Goal: Task Accomplishment & Management: Manage account settings

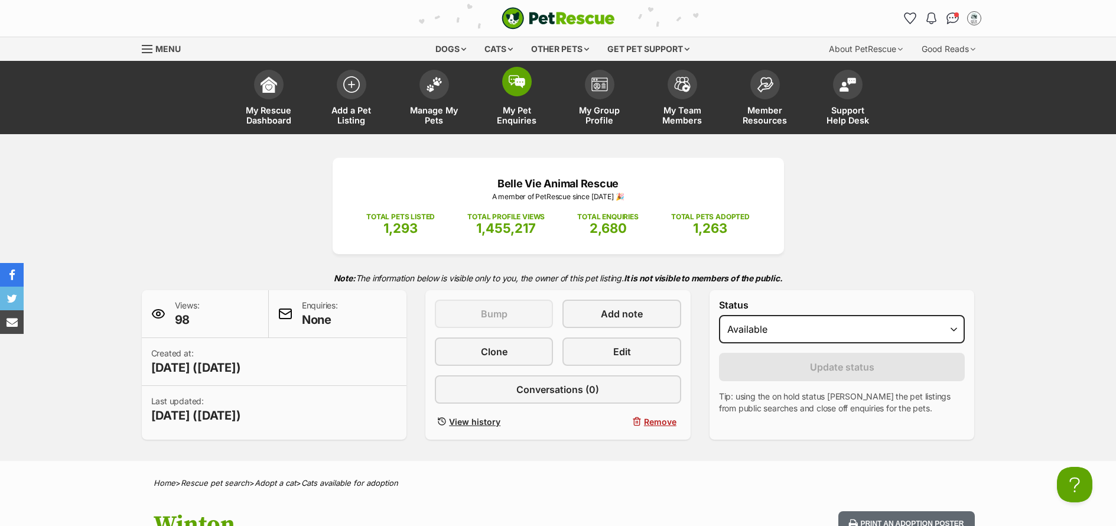
click at [514, 123] on span "My Pet Enquiries" at bounding box center [517, 115] width 53 height 20
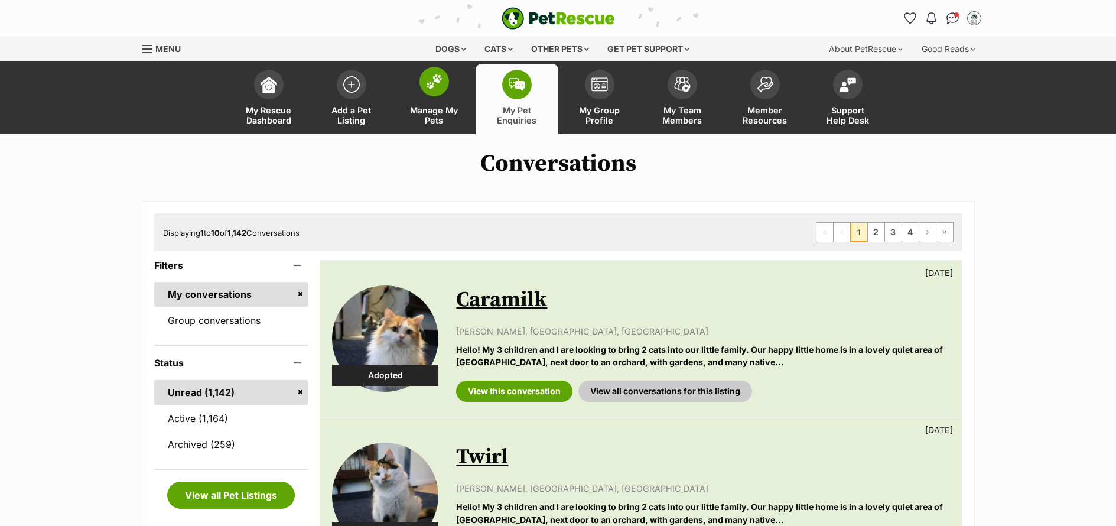
click at [439, 121] on span "Manage My Pets" at bounding box center [434, 115] width 53 height 20
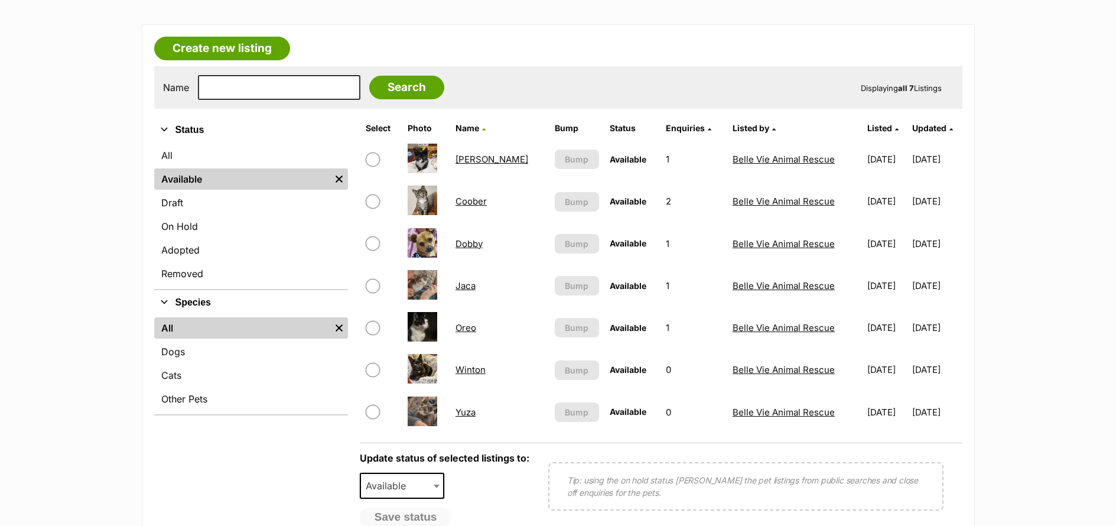
scroll to position [227, 0]
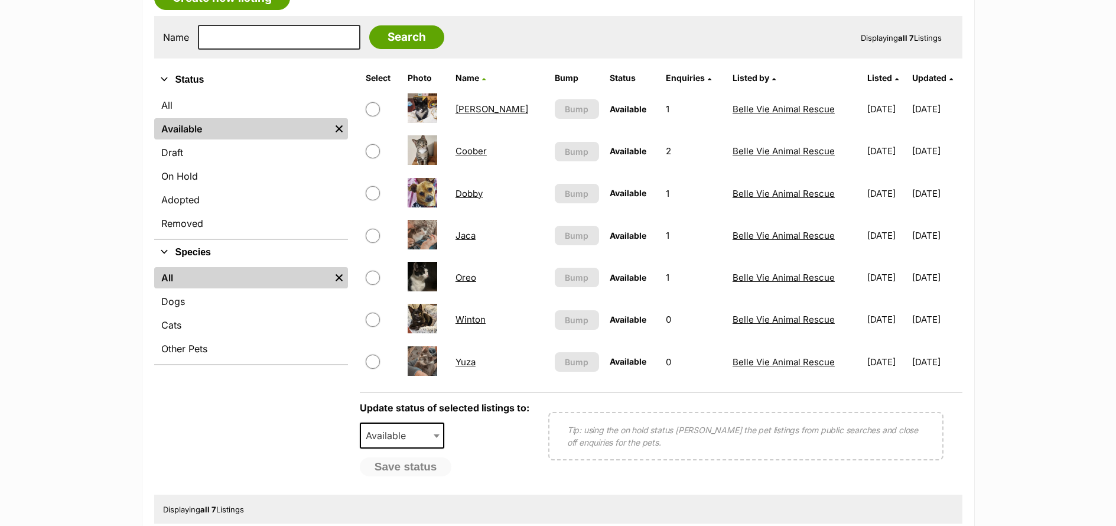
click at [469, 282] on link "Oreo" at bounding box center [466, 277] width 21 height 11
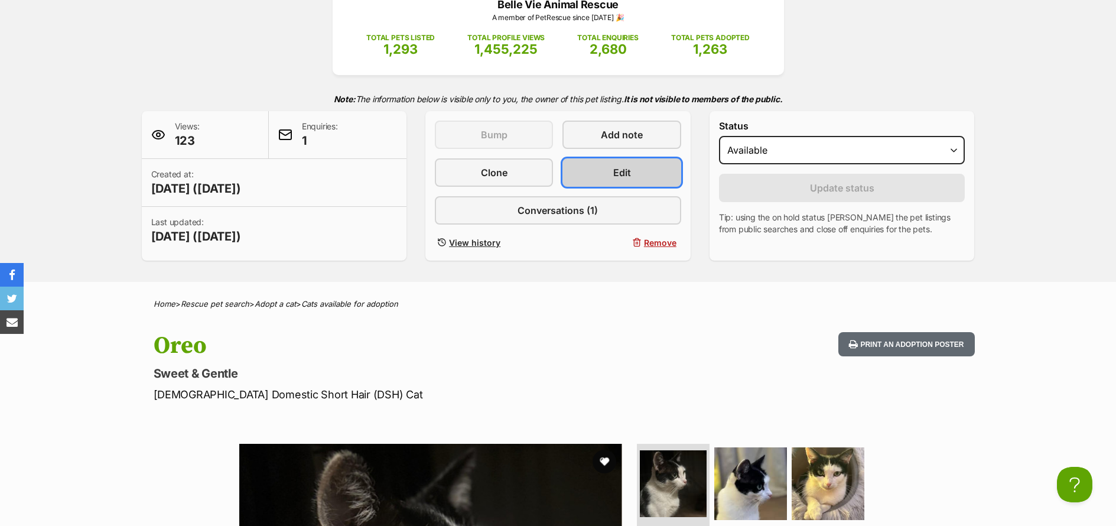
click at [644, 176] on link "Edit" at bounding box center [622, 172] width 118 height 28
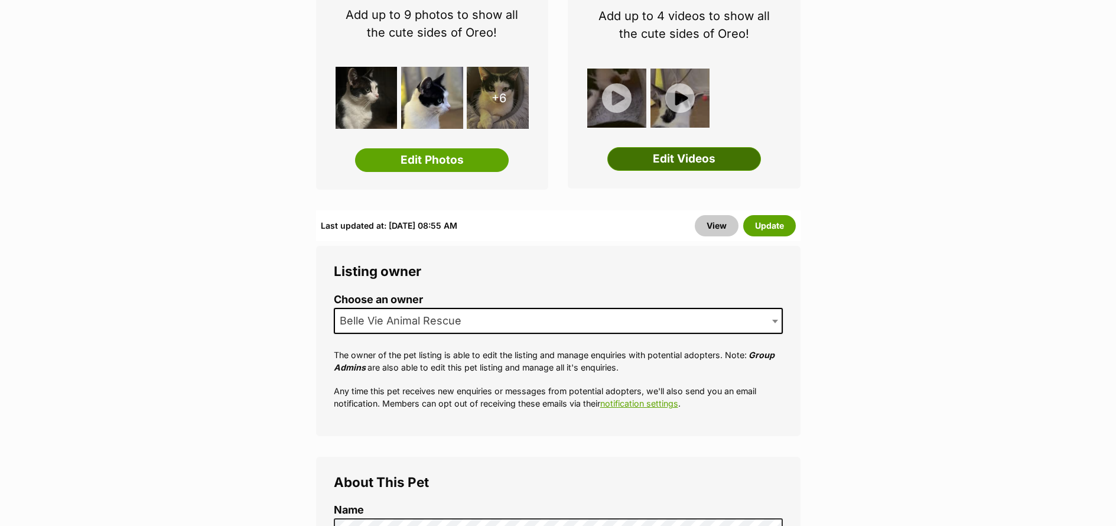
click at [710, 161] on link "Edit Videos" at bounding box center [685, 159] width 154 height 24
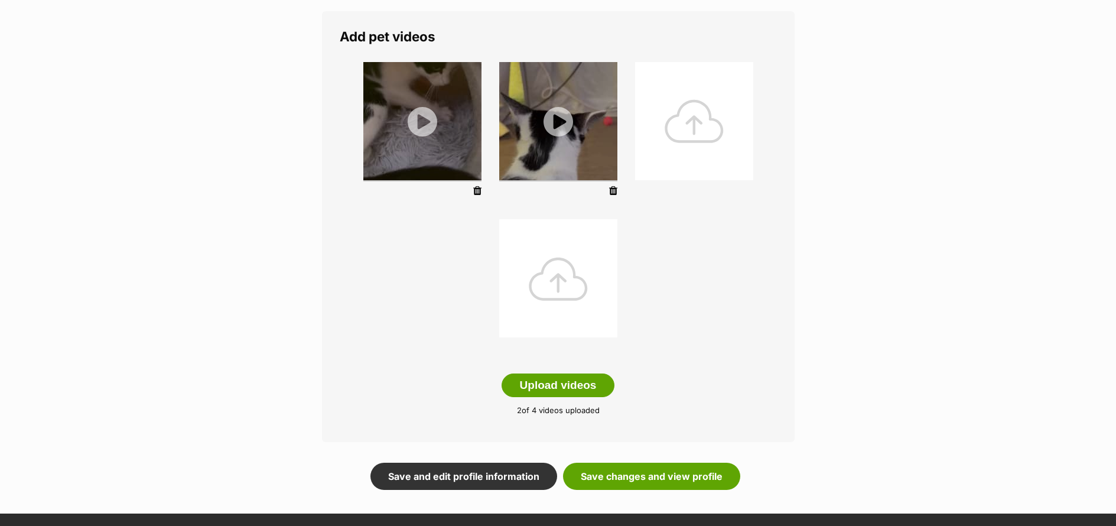
scroll to position [191, 0]
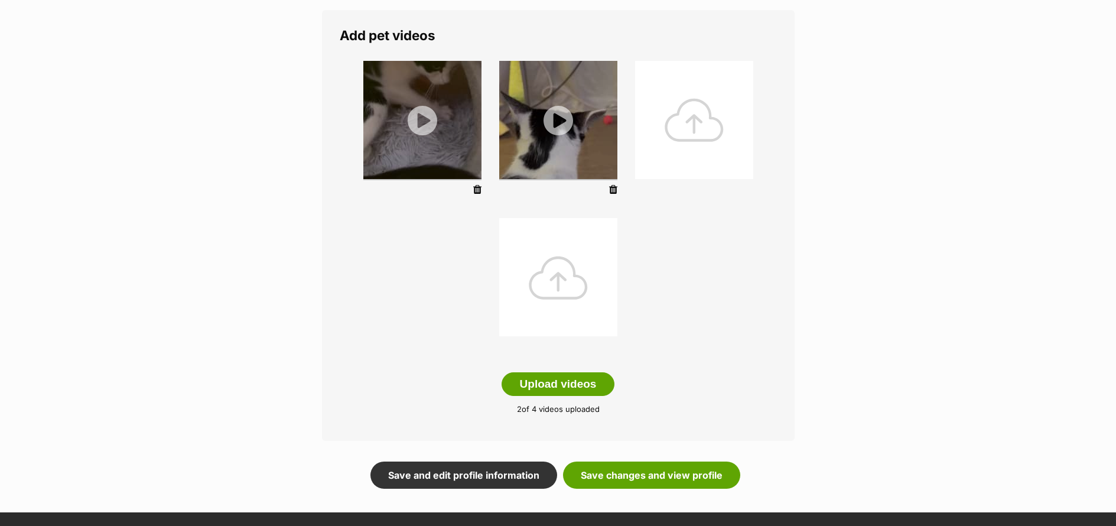
click at [561, 286] on div at bounding box center [558, 277] width 118 height 118
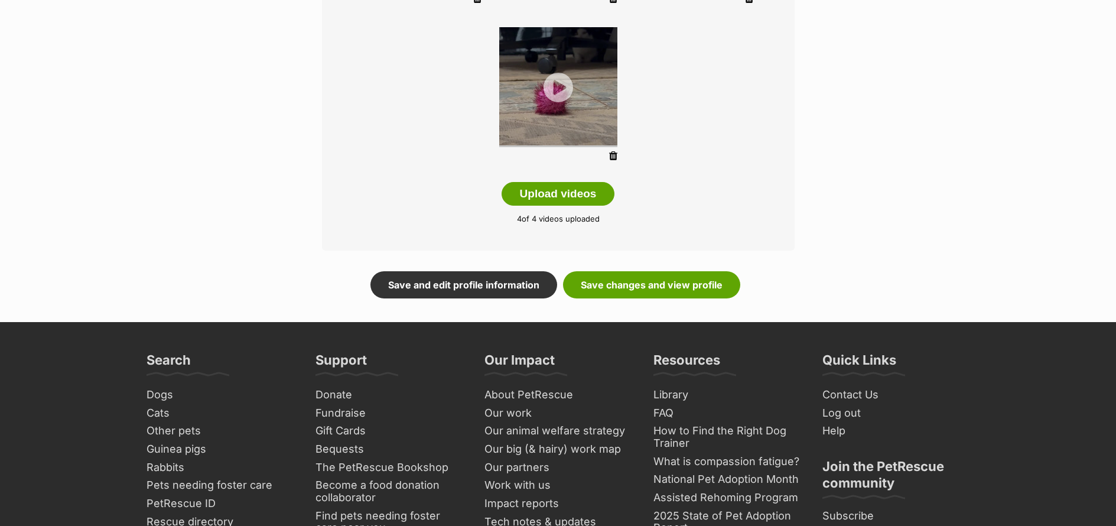
scroll to position [375, 0]
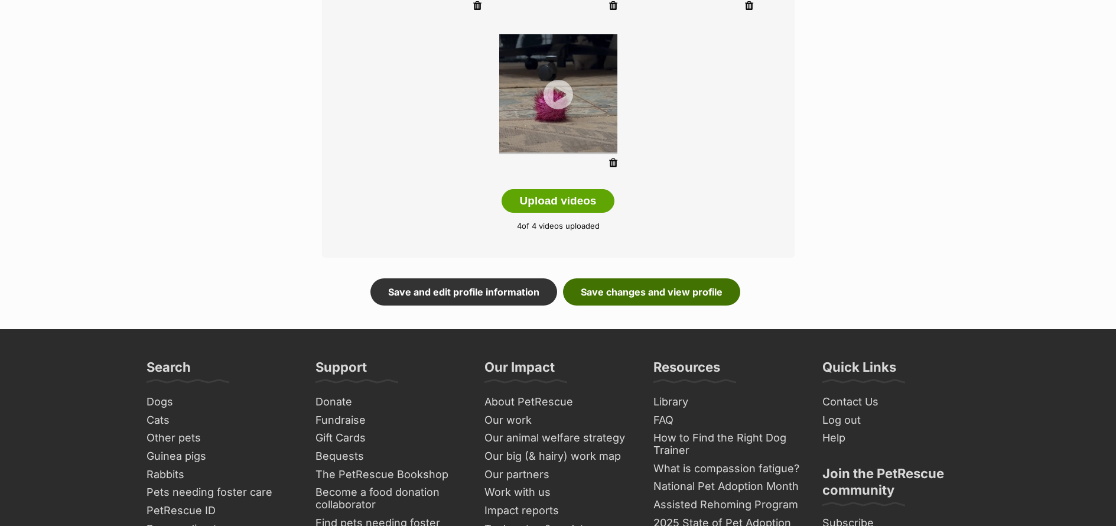
click at [717, 290] on link "Save changes and view profile" at bounding box center [651, 291] width 177 height 27
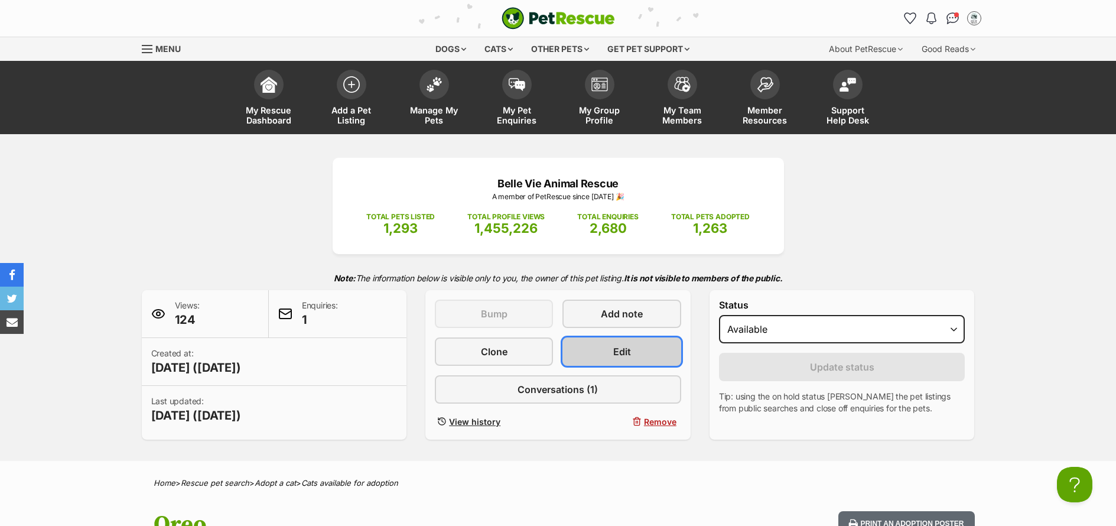
click at [655, 350] on link "Edit" at bounding box center [622, 351] width 118 height 28
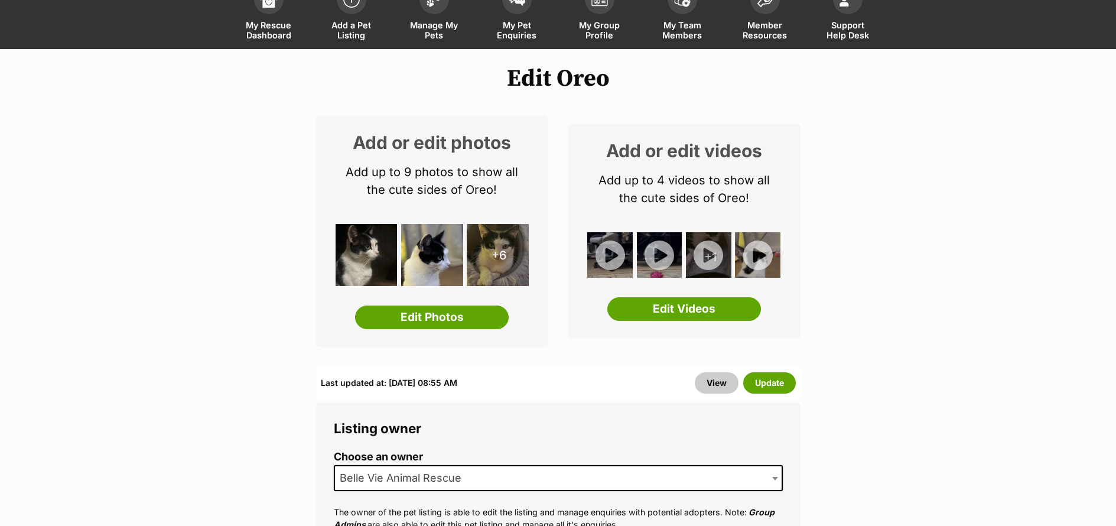
scroll to position [91, 0]
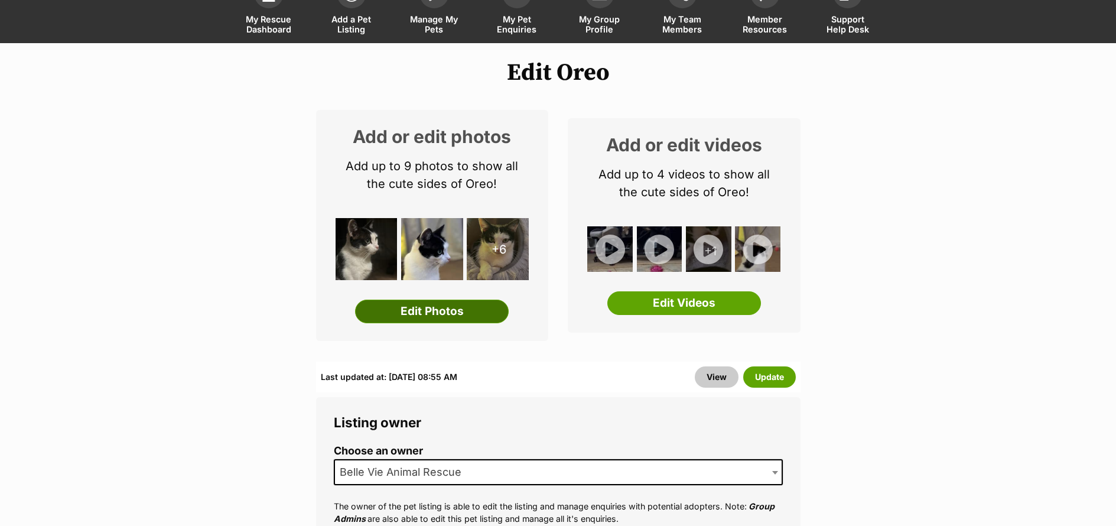
click at [468, 311] on link "Edit Photos" at bounding box center [432, 312] width 154 height 24
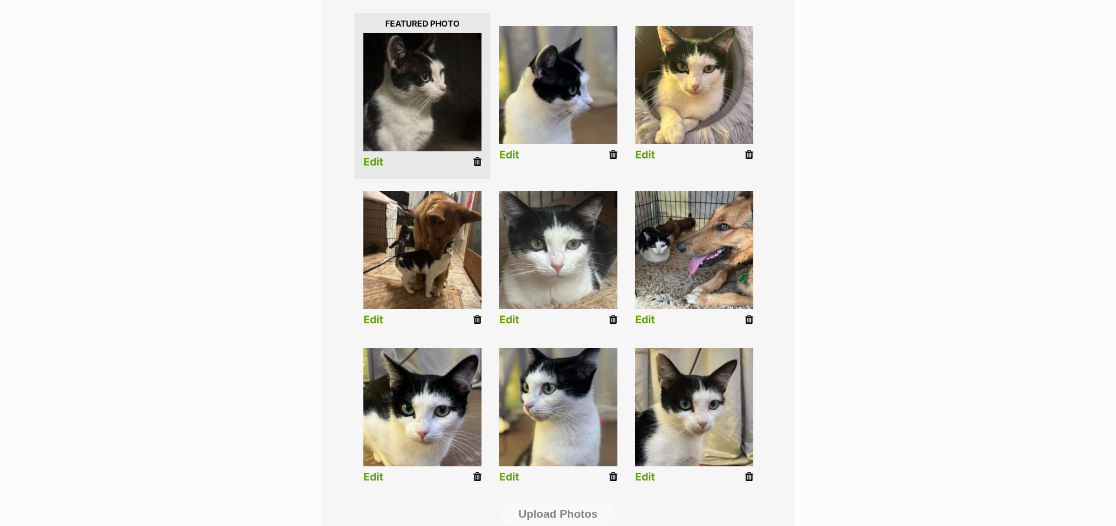
scroll to position [297, 0]
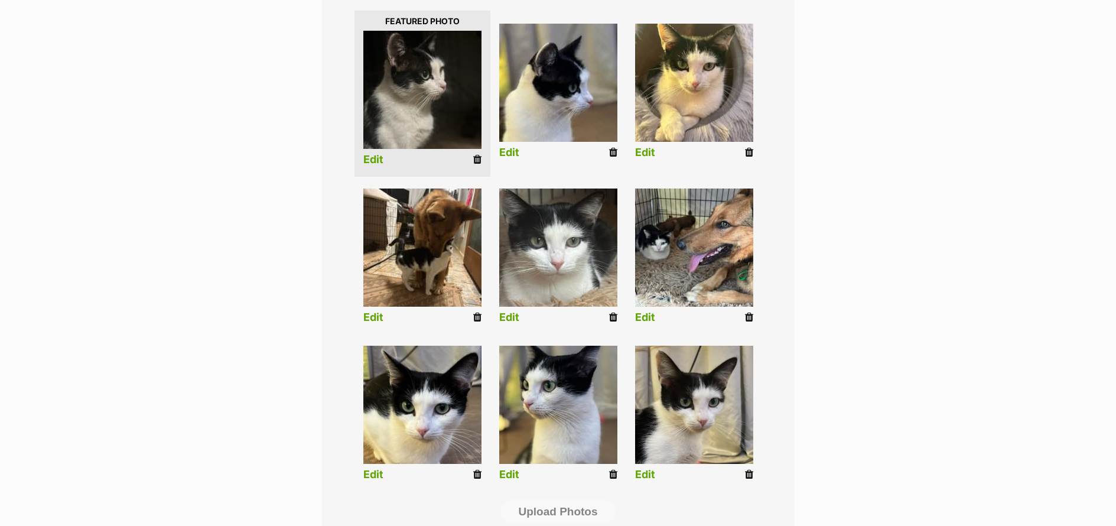
click at [610, 475] on icon at bounding box center [613, 474] width 8 height 11
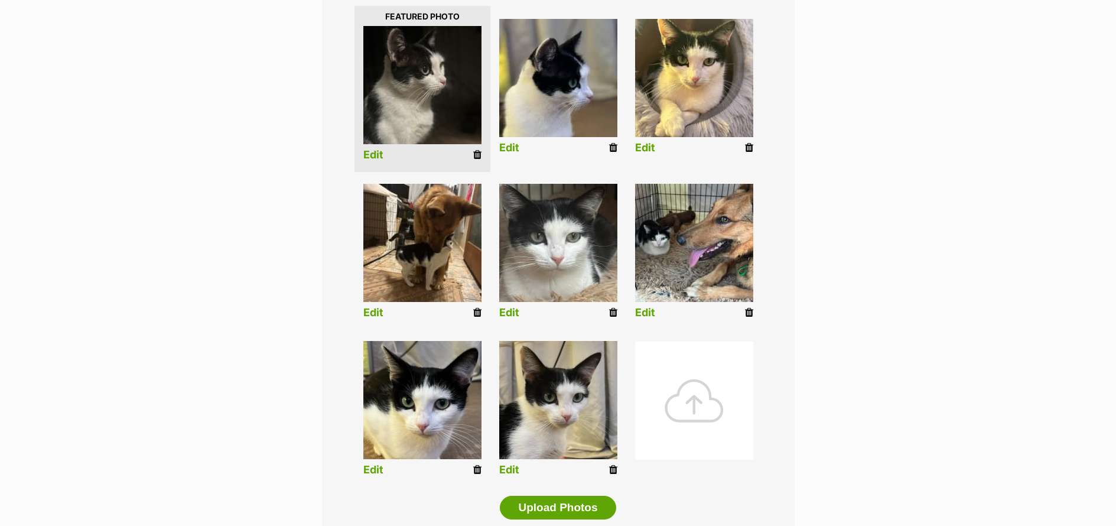
scroll to position [371, 0]
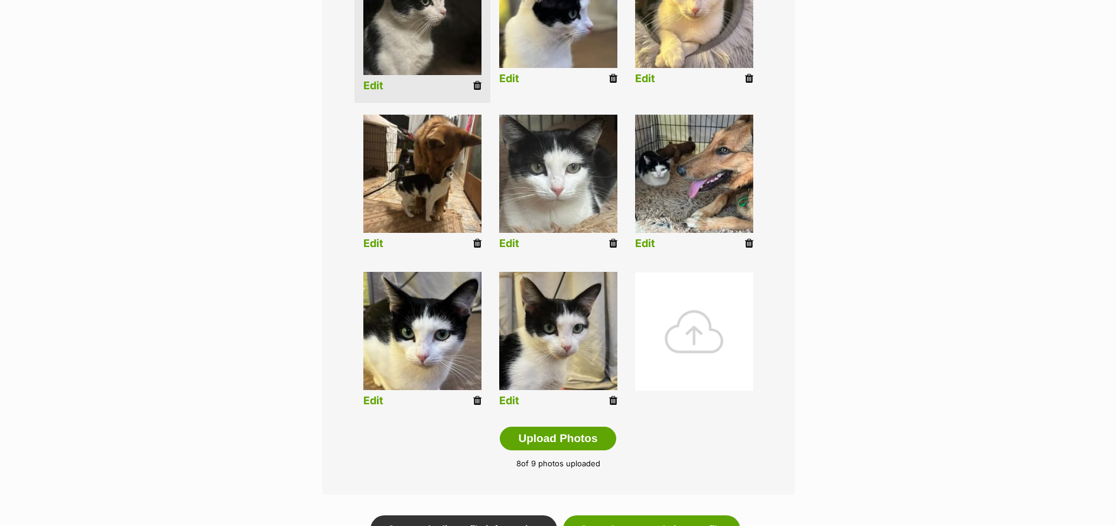
click at [614, 400] on icon at bounding box center [613, 400] width 8 height 11
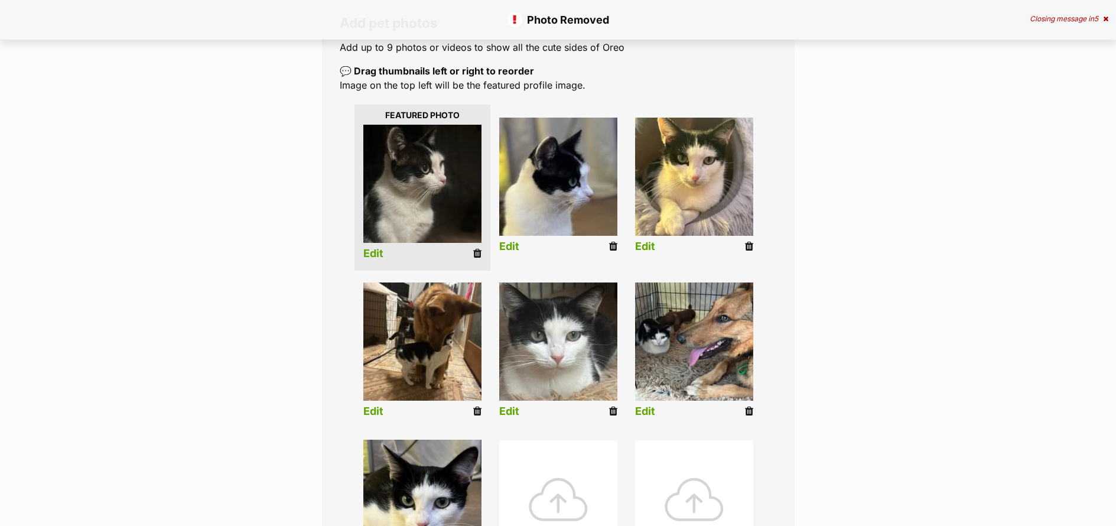
scroll to position [246, 0]
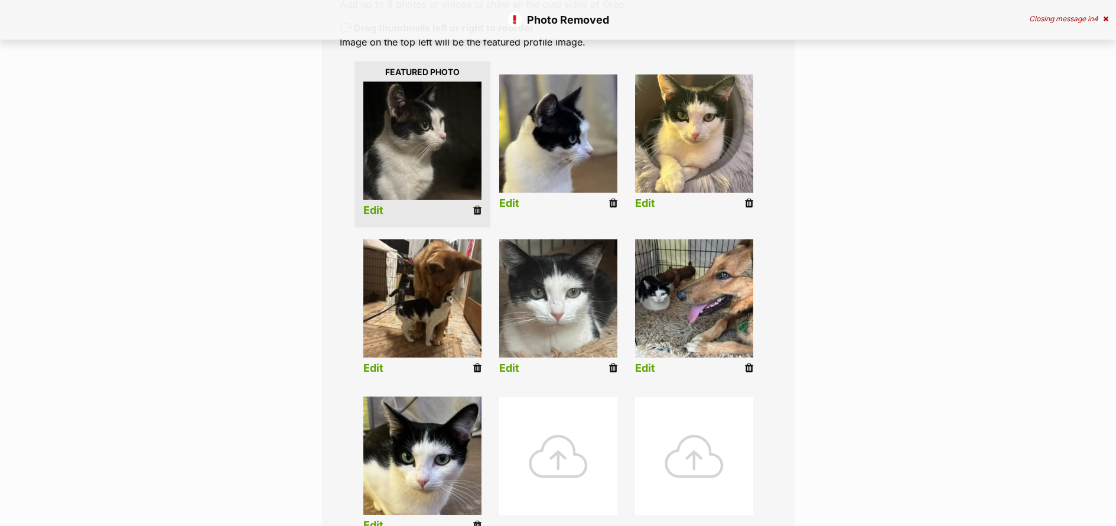
click at [563, 465] on div at bounding box center [558, 456] width 118 height 118
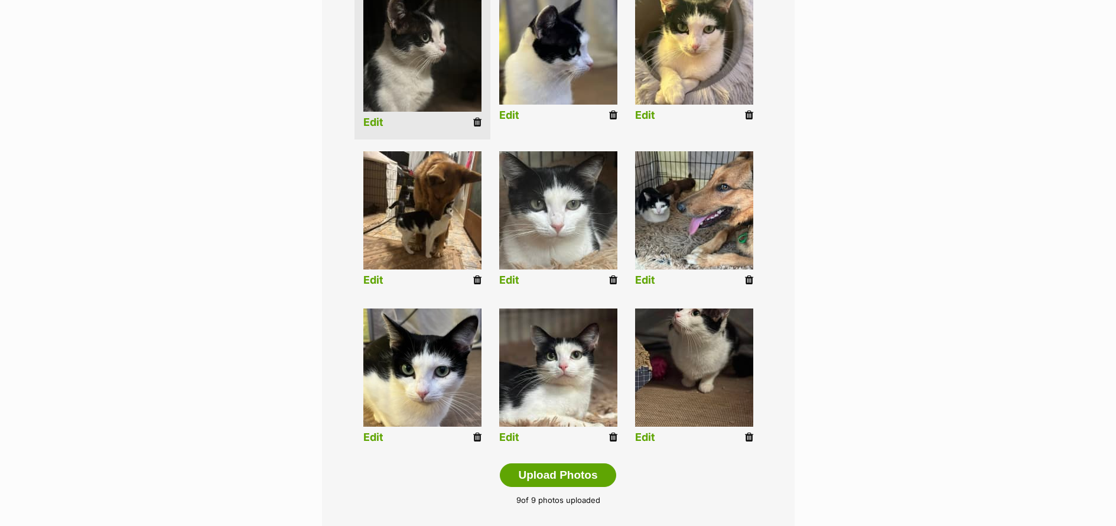
scroll to position [344, 0]
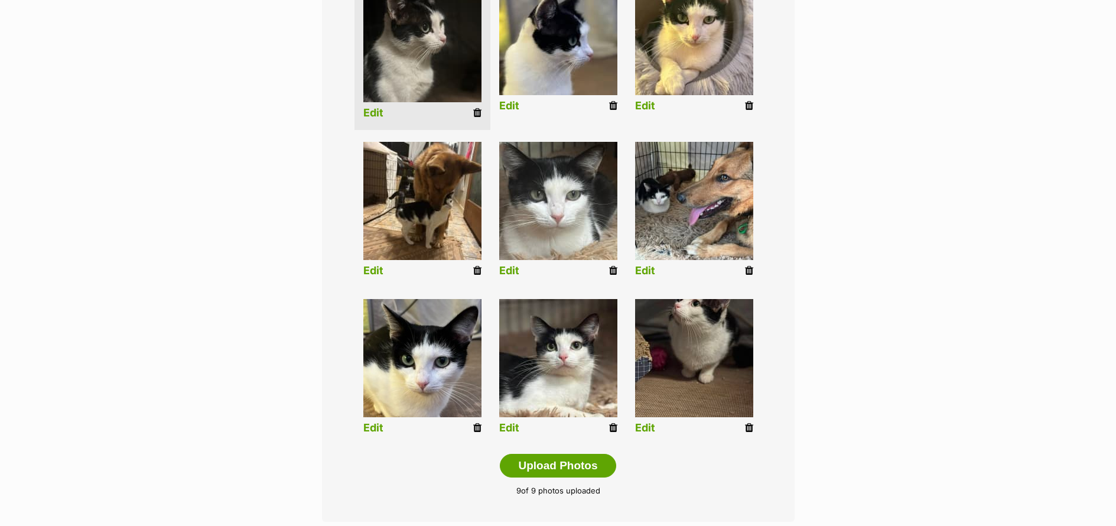
click at [642, 430] on link "Edit" at bounding box center [645, 428] width 20 height 12
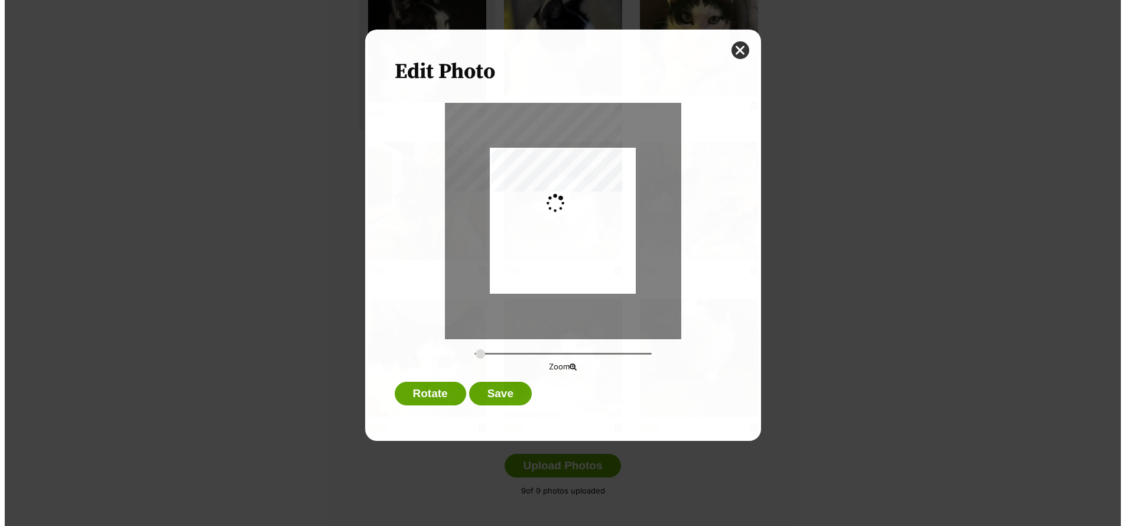
scroll to position [0, 0]
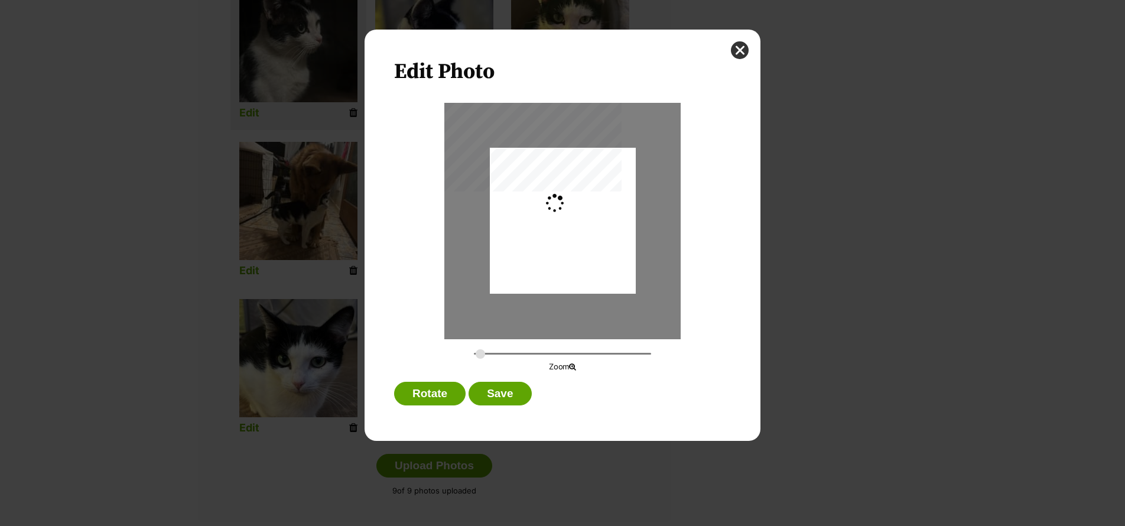
type input "0.2744"
drag, startPoint x: 581, startPoint y: 280, endPoint x: 580, endPoint y: 310, distance: 29.6
click at [580, 310] on div "Dialog Window - Close (Press escape to close)" at bounding box center [563, 245] width 146 height 194
click at [517, 396] on button "Save" at bounding box center [500, 394] width 63 height 24
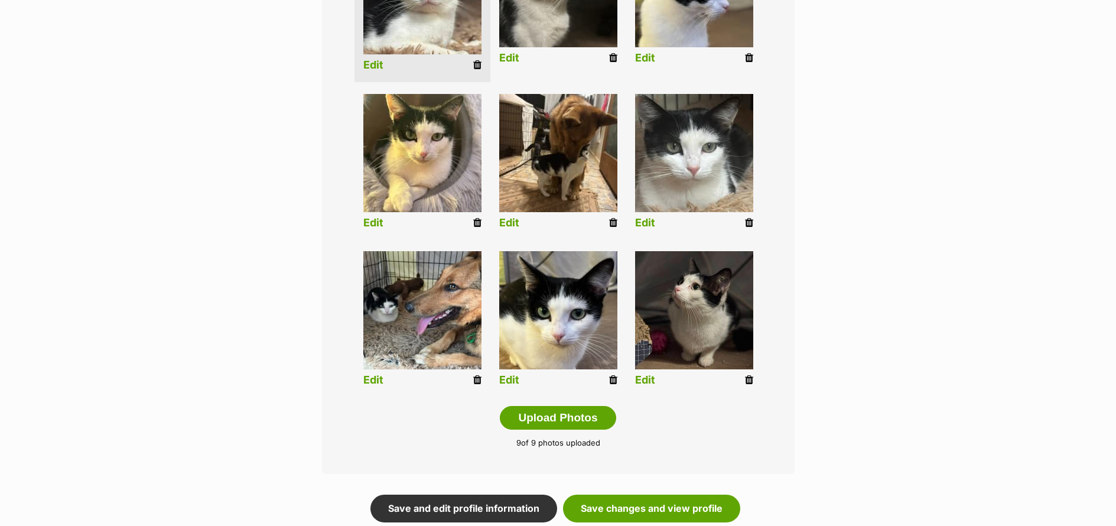
scroll to position [508, 0]
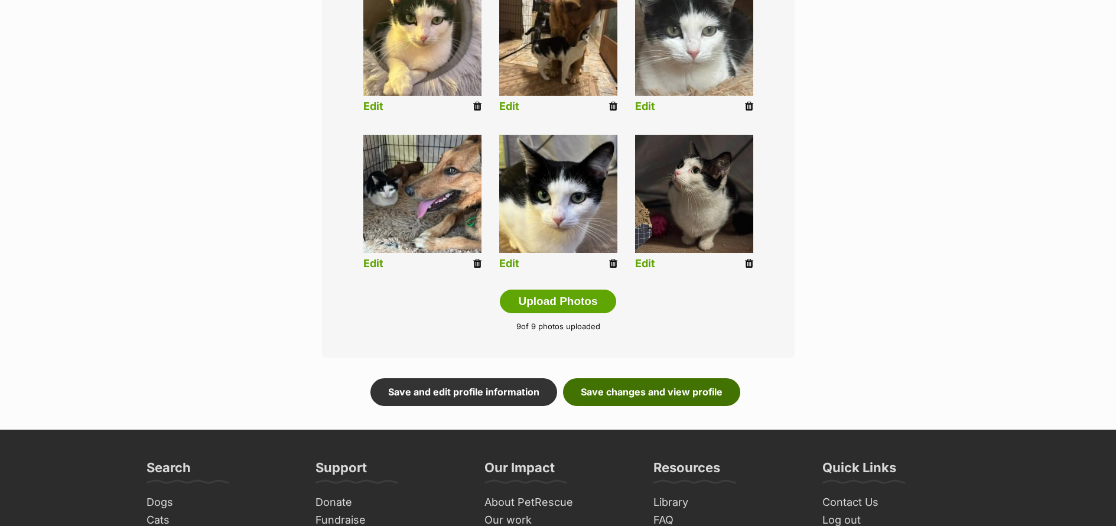
click at [703, 393] on link "Save changes and view profile" at bounding box center [651, 391] width 177 height 27
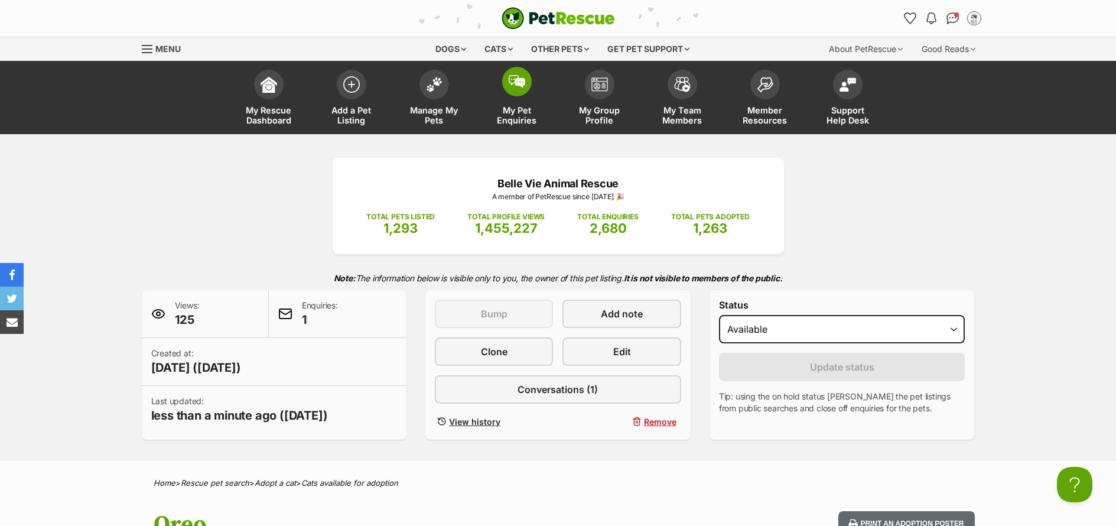
click at [525, 109] on span "My Pet Enquiries" at bounding box center [517, 115] width 53 height 20
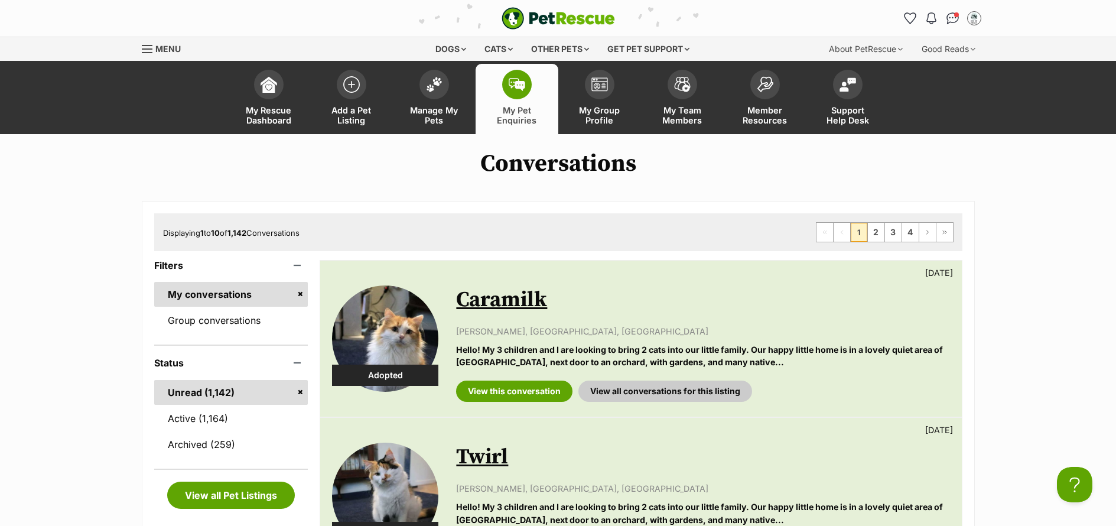
drag, startPoint x: 428, startPoint y: 103, endPoint x: 512, endPoint y: 129, distance: 87.9
click at [428, 103] on link "Manage My Pets" at bounding box center [434, 99] width 83 height 70
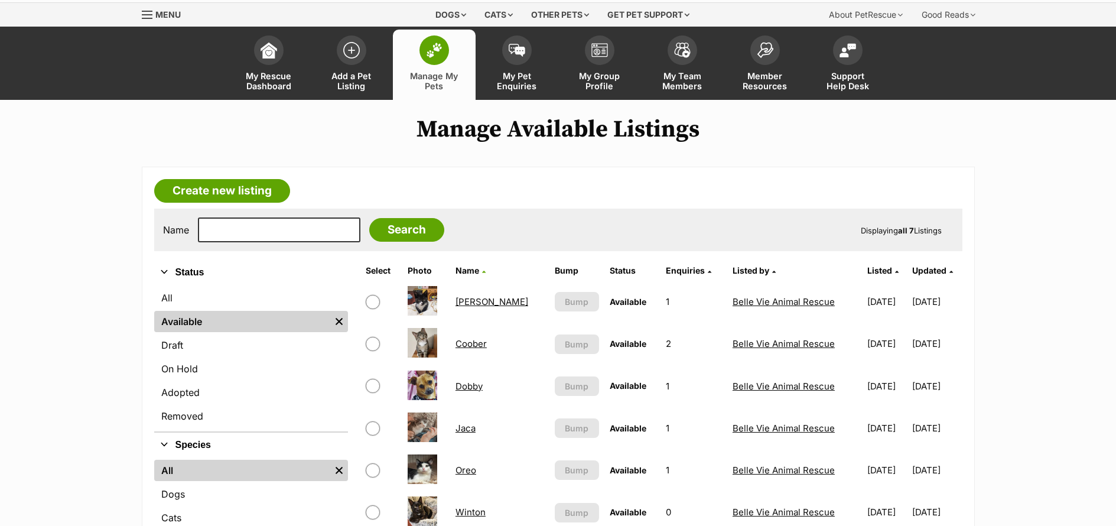
scroll to position [202, 0]
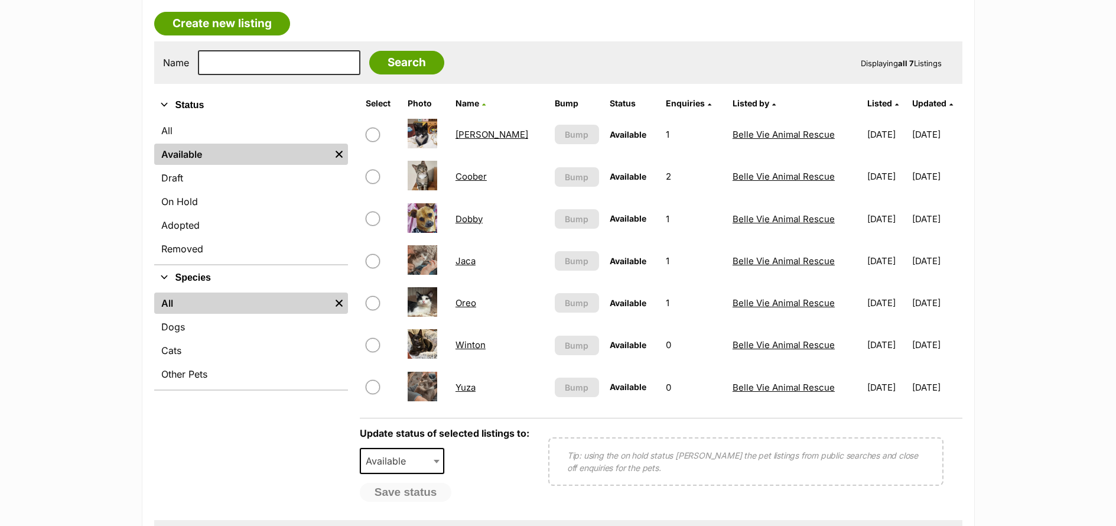
click at [471, 307] on link "Oreo" at bounding box center [466, 302] width 21 height 11
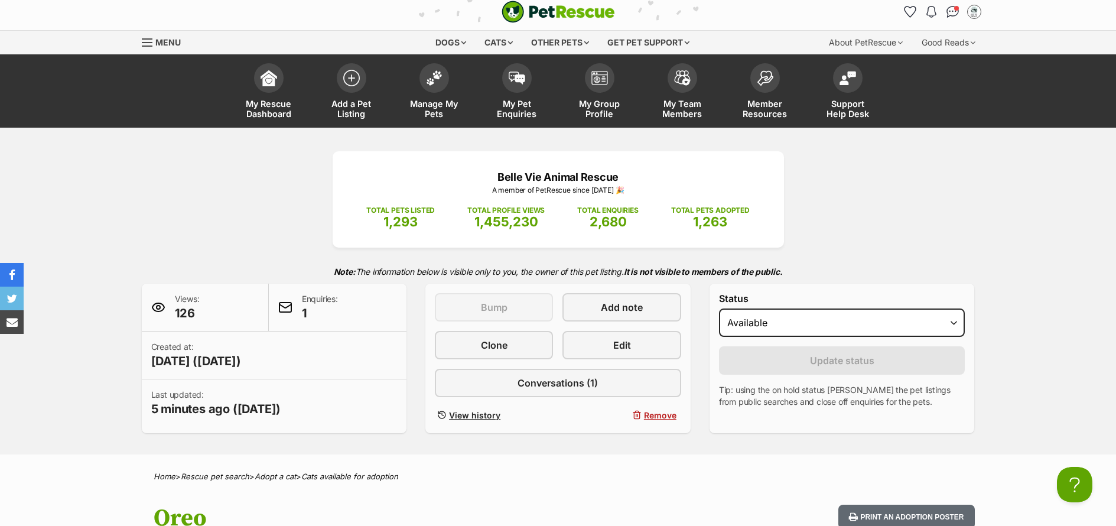
scroll to position [8, 0]
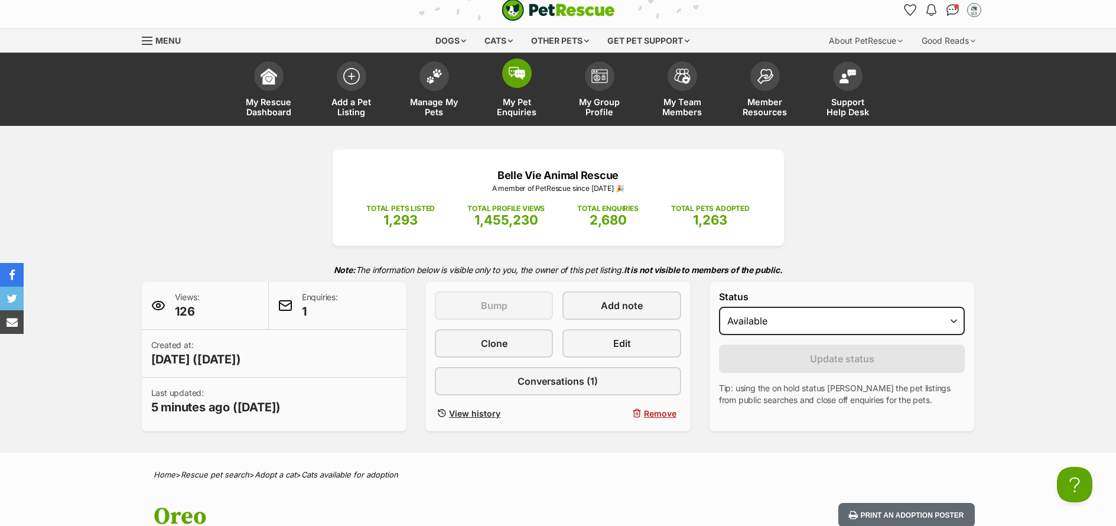
click at [506, 112] on span "My Pet Enquiries" at bounding box center [517, 107] width 53 height 20
